Goal: Check status

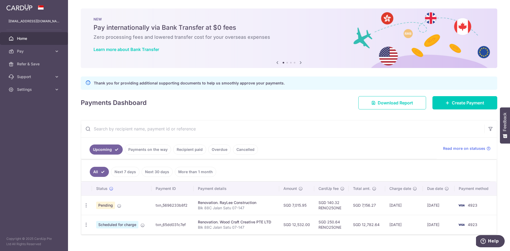
scroll to position [9, 0]
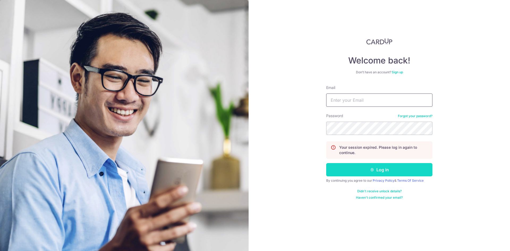
type input "[EMAIL_ADDRESS][DOMAIN_NAME]"
click at [391, 167] on button "Log in" at bounding box center [379, 169] width 106 height 13
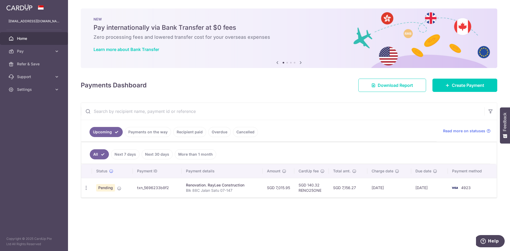
click at [151, 131] on link "Payments on the way" at bounding box center [148, 132] width 46 height 10
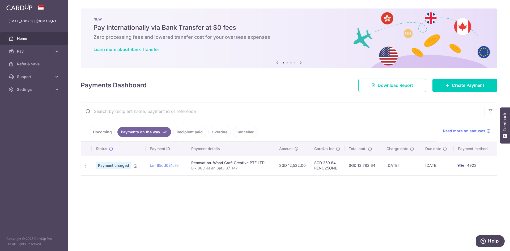
click at [440, 168] on td "[DATE]" at bounding box center [437, 165] width 33 height 19
click at [297, 207] on div "× Pause Schedule Pause all future payments in this series Pause just this one p…" at bounding box center [289, 125] width 442 height 251
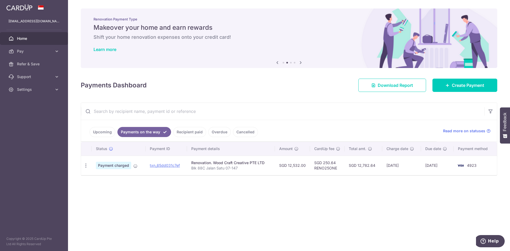
click at [318, 89] on div "Payments Dashboard Download Report Create Payment" at bounding box center [289, 83] width 416 height 15
